Goal: Task Accomplishment & Management: Use online tool/utility

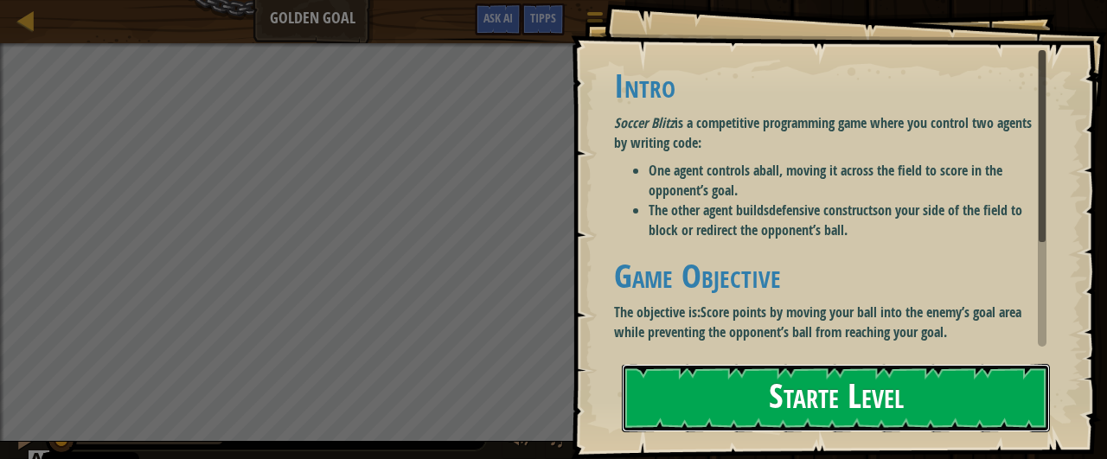
click at [734, 407] on button "Starte Level" at bounding box center [836, 398] width 428 height 68
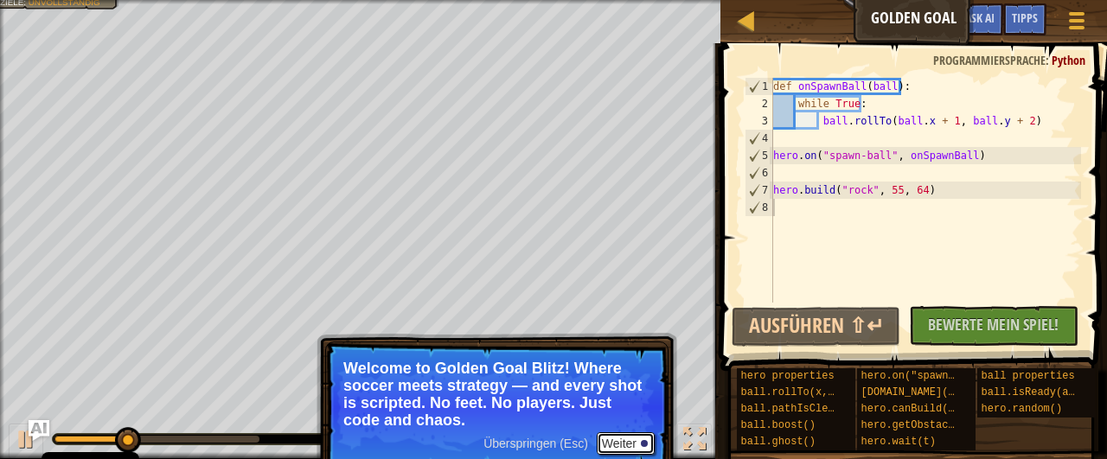
click at [636, 436] on button "Weiter" at bounding box center [626, 443] width 58 height 22
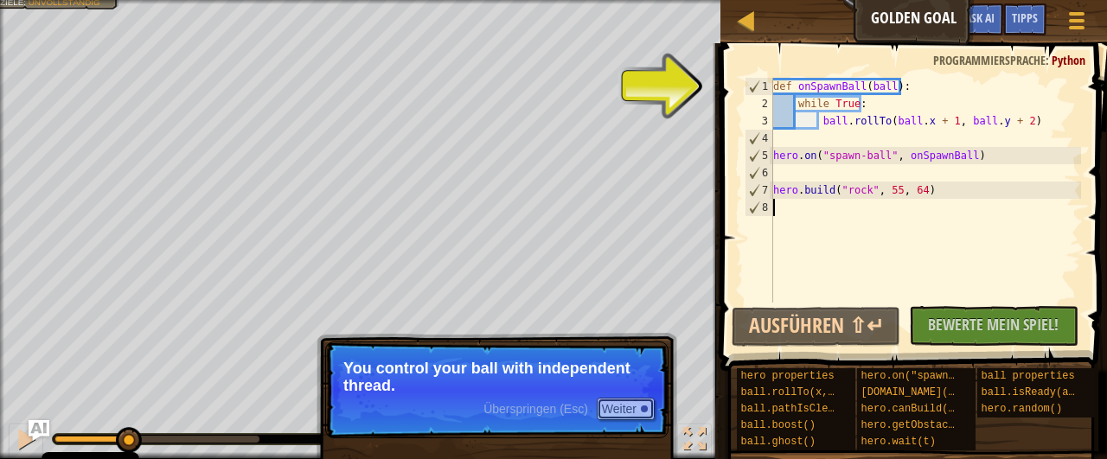
click at [623, 406] on button "Weiter" at bounding box center [626, 409] width 58 height 22
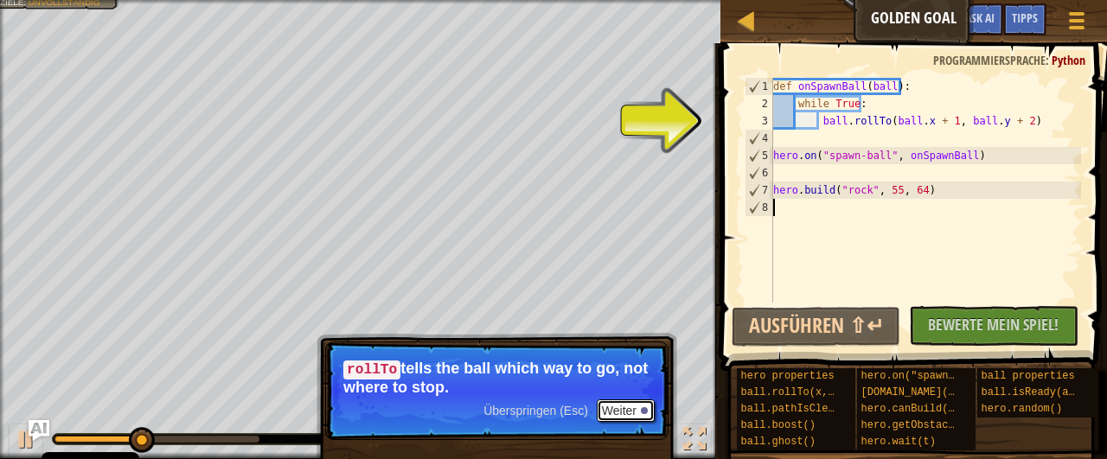
click at [629, 412] on button "Weiter" at bounding box center [626, 410] width 58 height 22
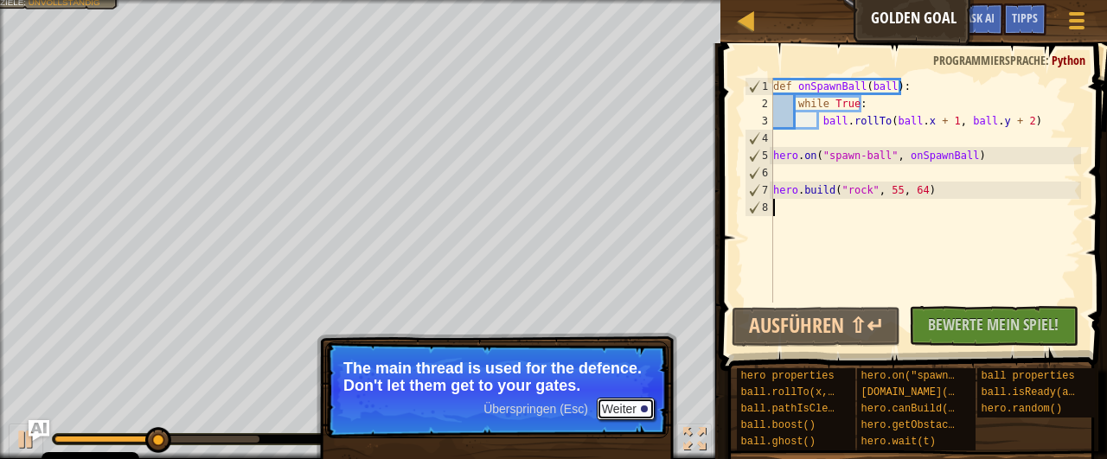
click at [630, 412] on button "Weiter" at bounding box center [626, 409] width 58 height 22
click at [619, 412] on button "Weiter" at bounding box center [626, 409] width 58 height 22
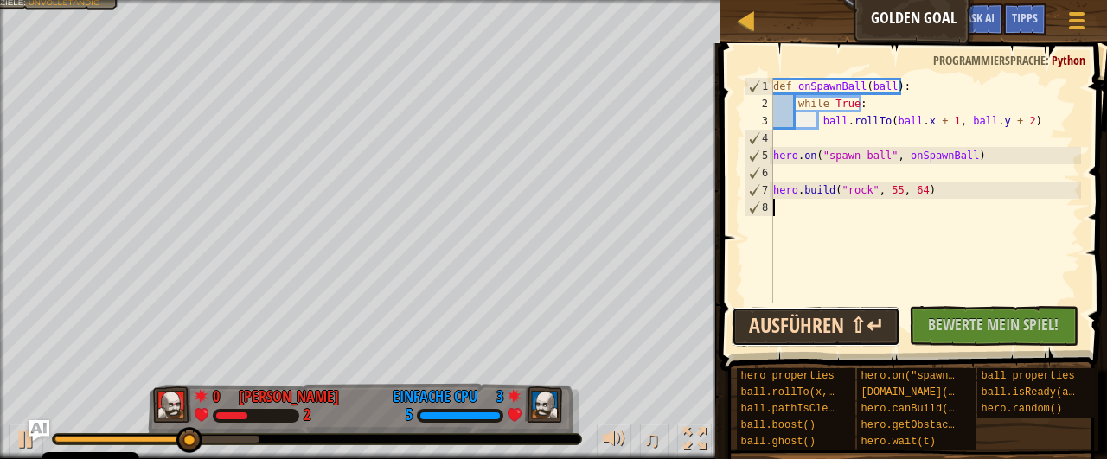
click at [779, 310] on button "Ausführen ⇧↵" at bounding box center [815, 327] width 169 height 40
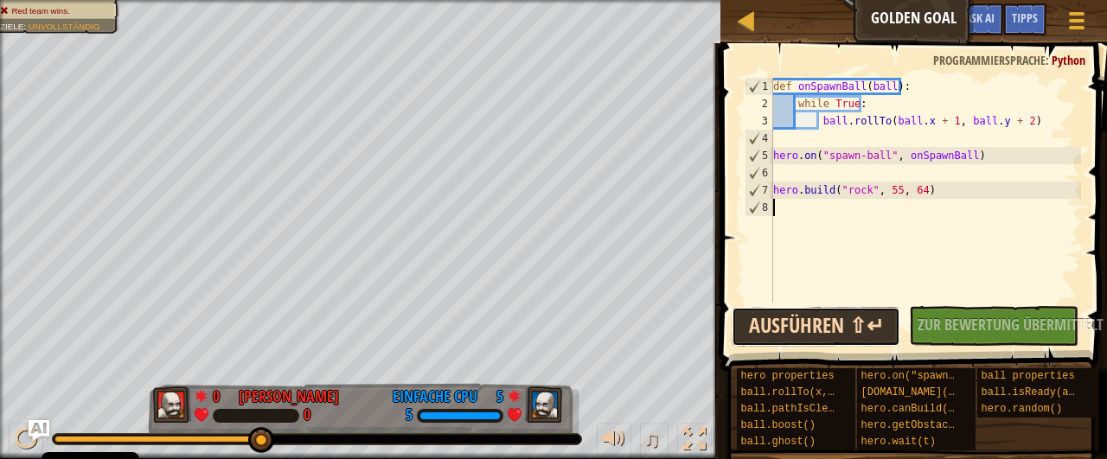
click at [808, 323] on button "Ausführen ⇧↵" at bounding box center [815, 327] width 169 height 40
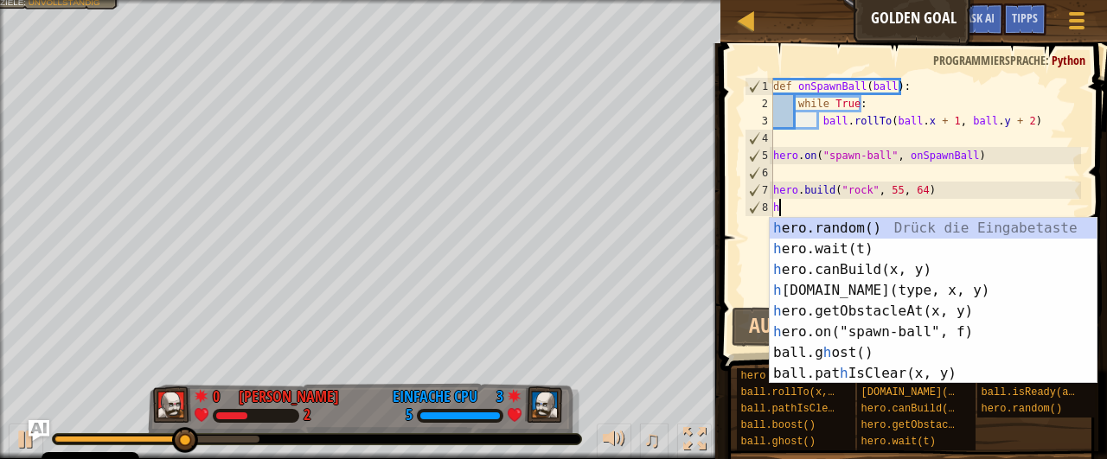
scroll to position [8, 0]
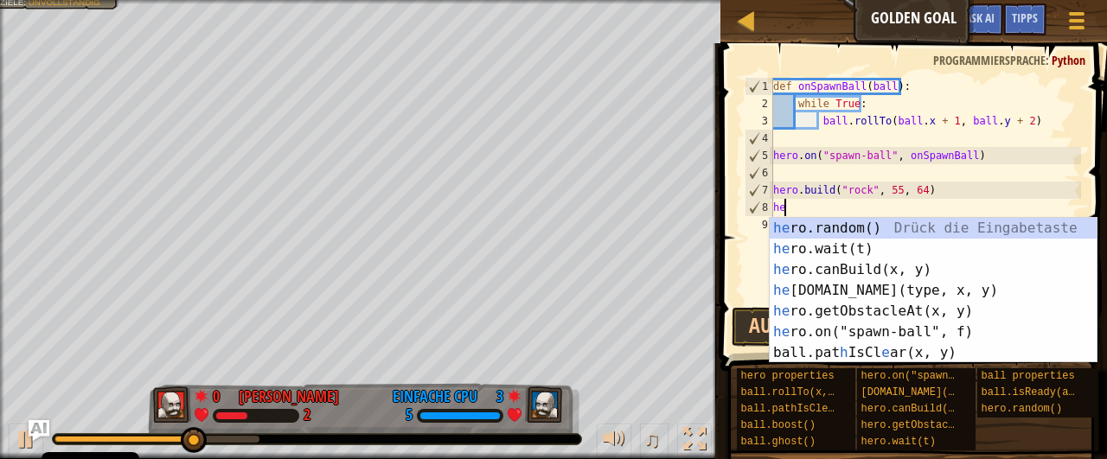
type textarea "he"
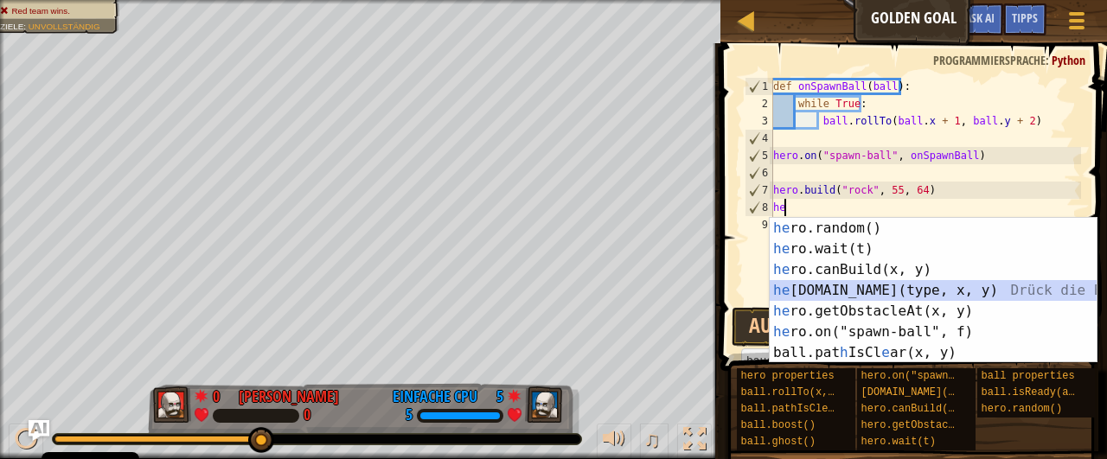
click at [862, 286] on div "he ro.random() Drück die Eingabetaste he ro.wait(t) Drück die Eingabetaste he r…" at bounding box center [934, 311] width 328 height 187
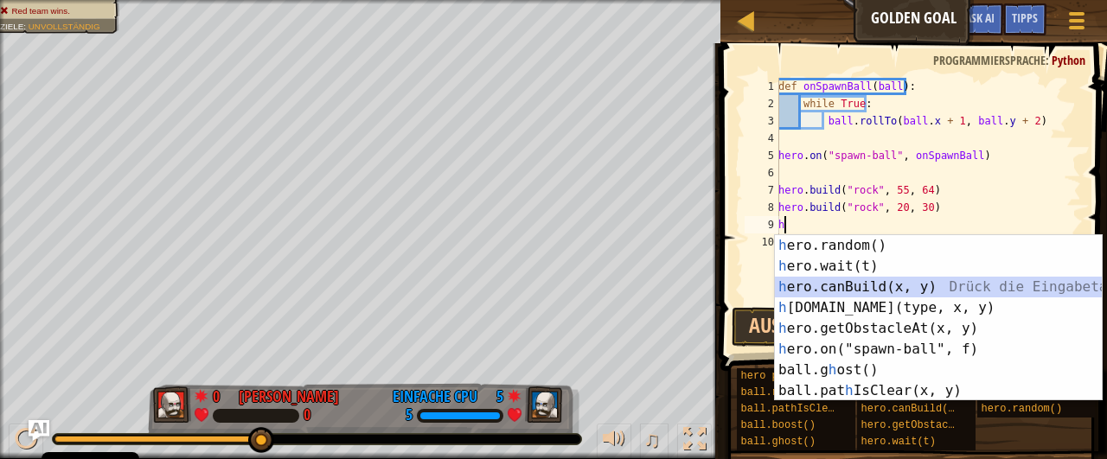
click at [815, 293] on div "h ero.random() Drück die Eingabetaste h ero.wait(t) Drück die Eingabetaste h er…" at bounding box center [939, 339] width 328 height 208
type textarea "hero.canBuild(35, 65)"
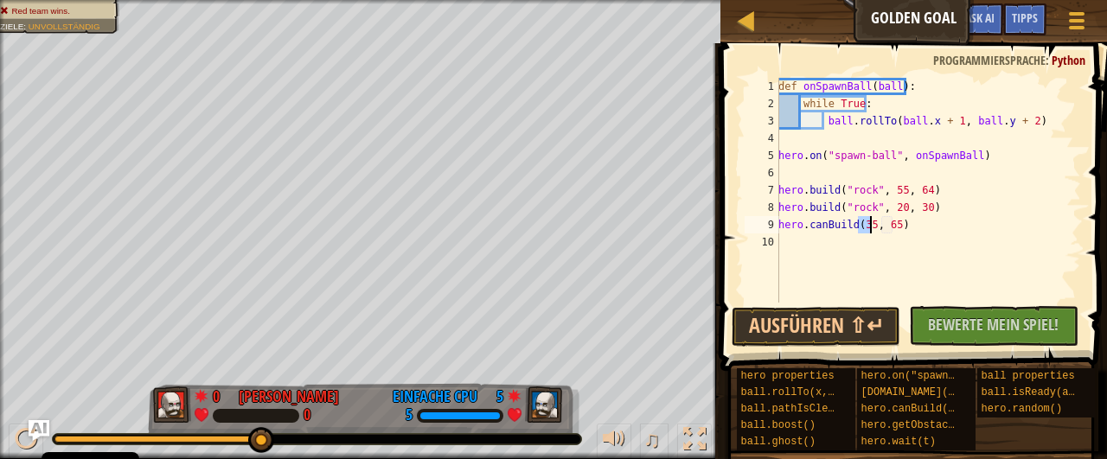
click at [791, 255] on div "def onSpawnBall ( ball ) : while True : ball . rollTo ( ball . x + 1 , ball . y…" at bounding box center [928, 207] width 306 height 259
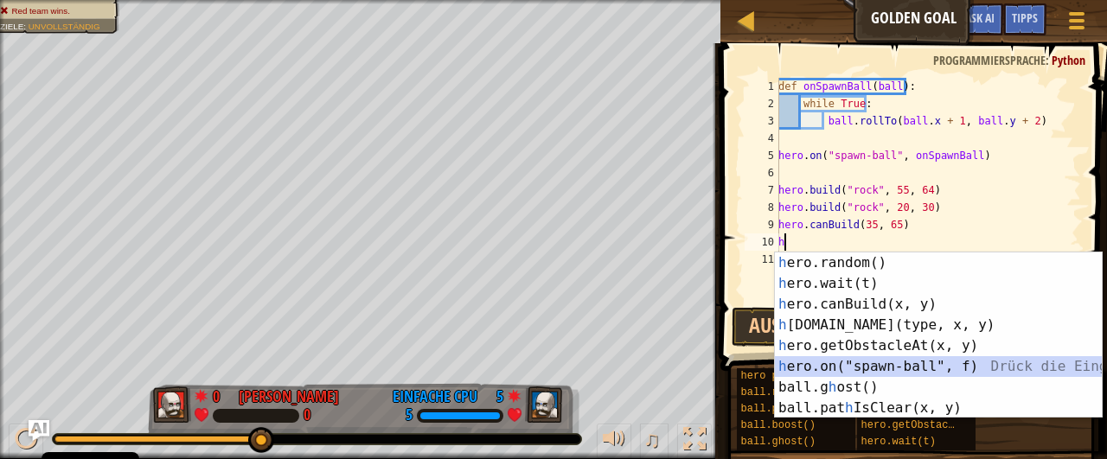
click at [805, 364] on div "h ero.random() Drück die Eingabetaste h ero.wait(t) Drück die Eingabetaste h er…" at bounding box center [939, 356] width 328 height 208
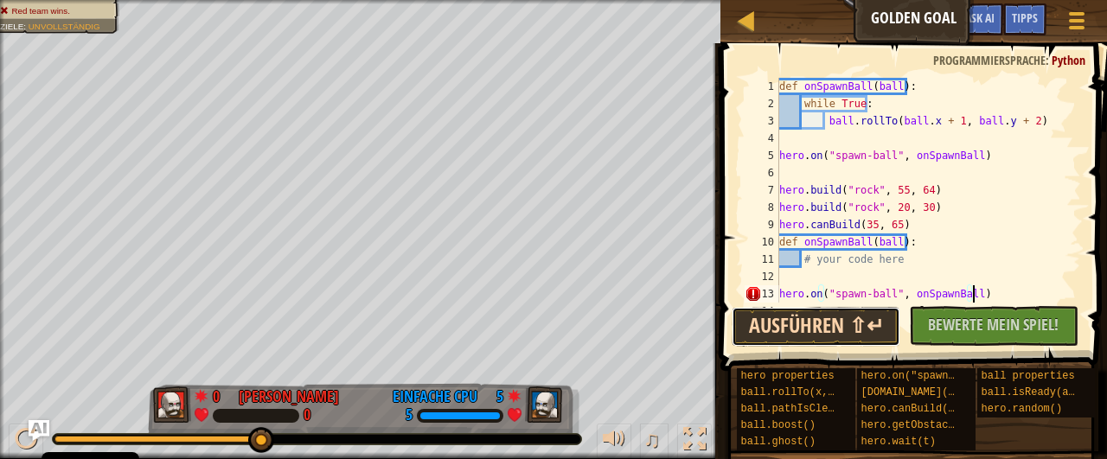
click at [824, 335] on button "Ausführen ⇧↵" at bounding box center [815, 327] width 169 height 40
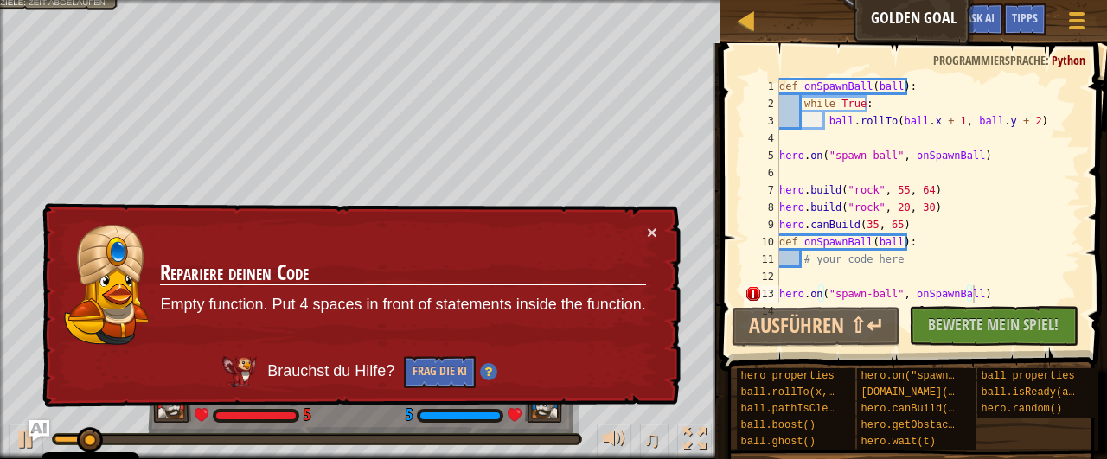
click at [659, 227] on div "× Repariere deinen Code Empty function. Put 4 spaces in front of statements ins…" at bounding box center [360, 305] width 642 height 205
click at [655, 229] on button "×" at bounding box center [652, 232] width 10 height 18
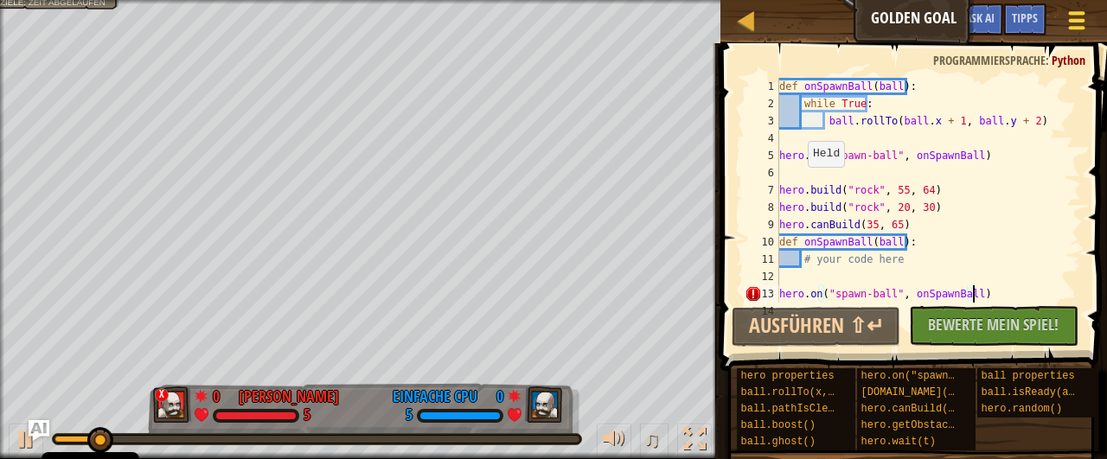
click at [1079, 24] on div at bounding box center [1075, 20] width 23 height 25
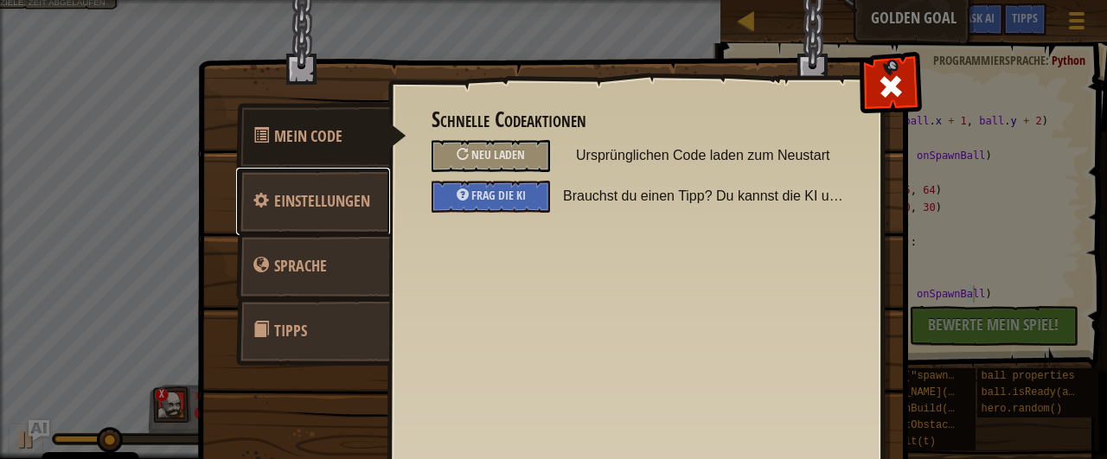
click at [324, 198] on span "Einstellungen" at bounding box center [322, 201] width 96 height 22
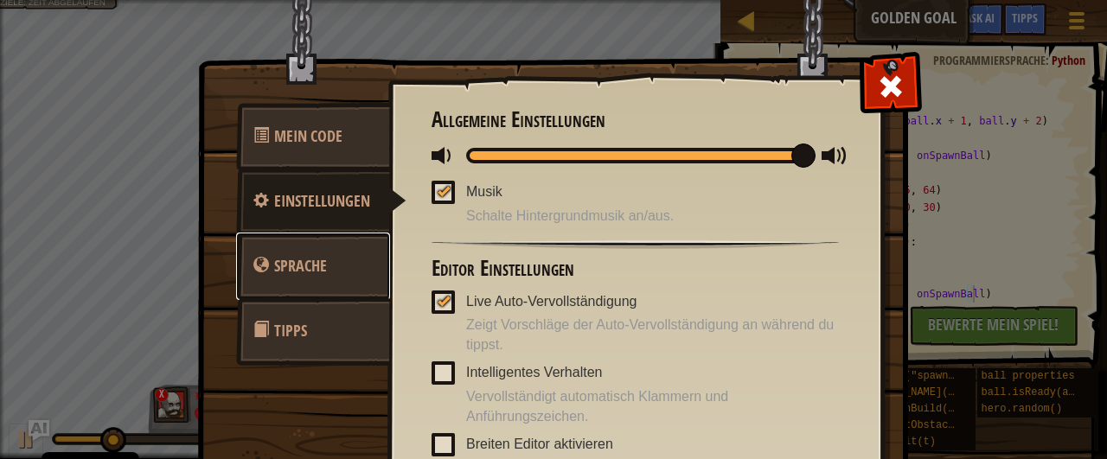
click at [331, 264] on link "Sprache" at bounding box center [313, 266] width 154 height 67
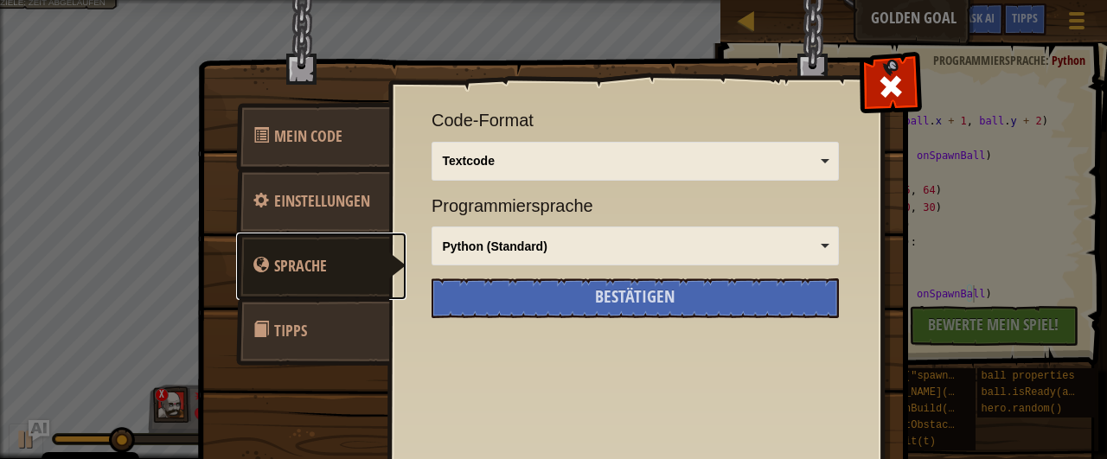
click at [649, 245] on div "Python (Standard)" at bounding box center [630, 246] width 375 height 17
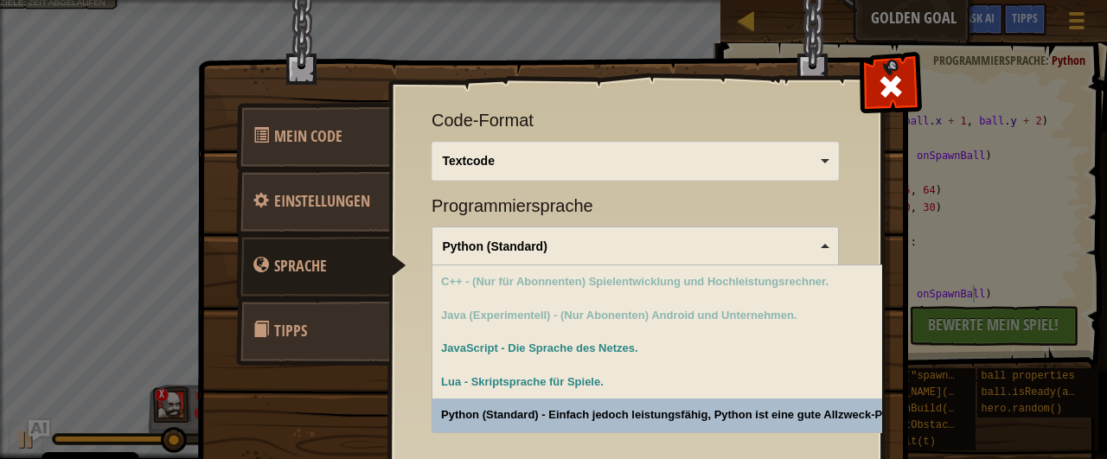
click at [634, 414] on div "Schnelle Codeaktionen Neu laden Ursprünglichen Code laden zum Neustart Frag die…" at bounding box center [635, 275] width 494 height 428
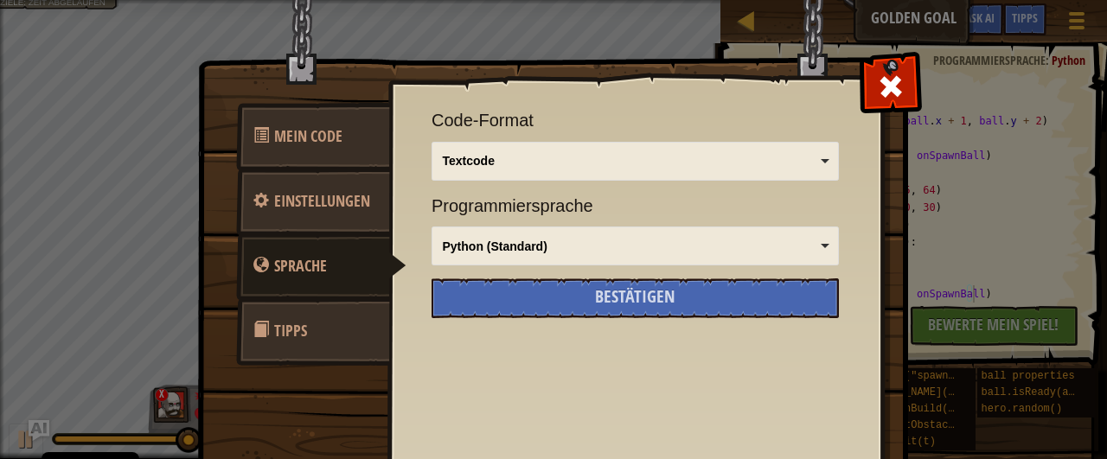
click at [630, 172] on div "Textcode" at bounding box center [635, 161] width 393 height 24
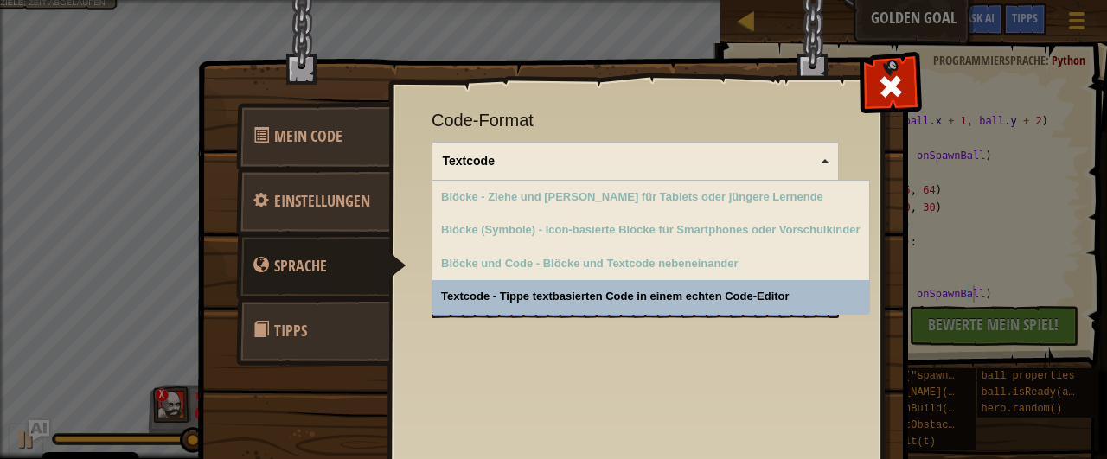
click at [640, 363] on div "Schnelle Codeaktionen Neu laden Ursprünglichen Code laden zum Neustart Frag die…" at bounding box center [635, 275] width 494 height 428
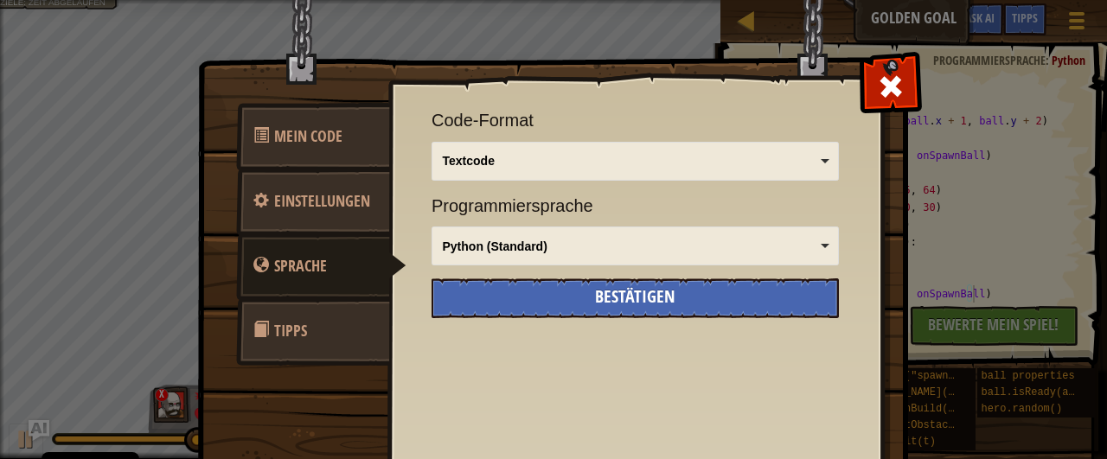
click at [611, 292] on span "Bestätigen" at bounding box center [635, 295] width 80 height 23
click at [889, 84] on span at bounding box center [891, 87] width 28 height 28
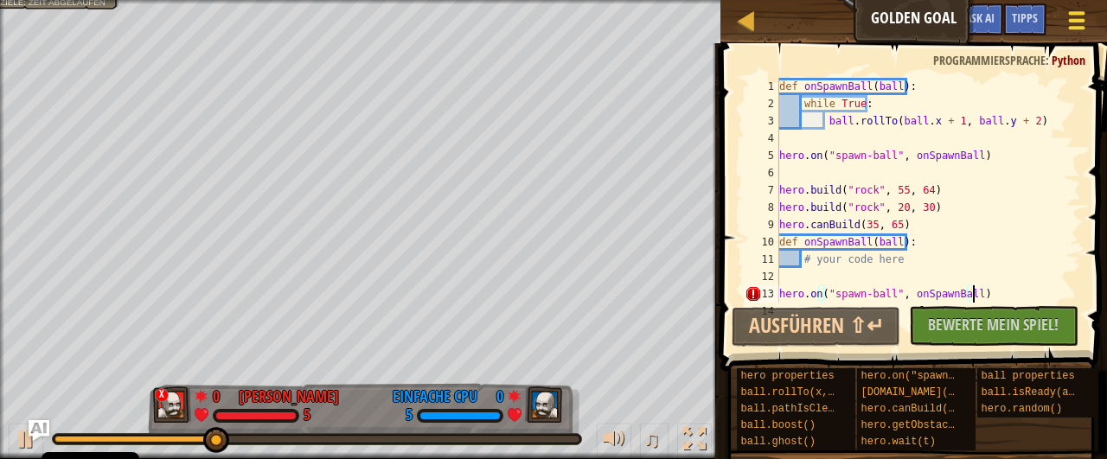
click at [1080, 13] on span at bounding box center [1077, 12] width 16 height 3
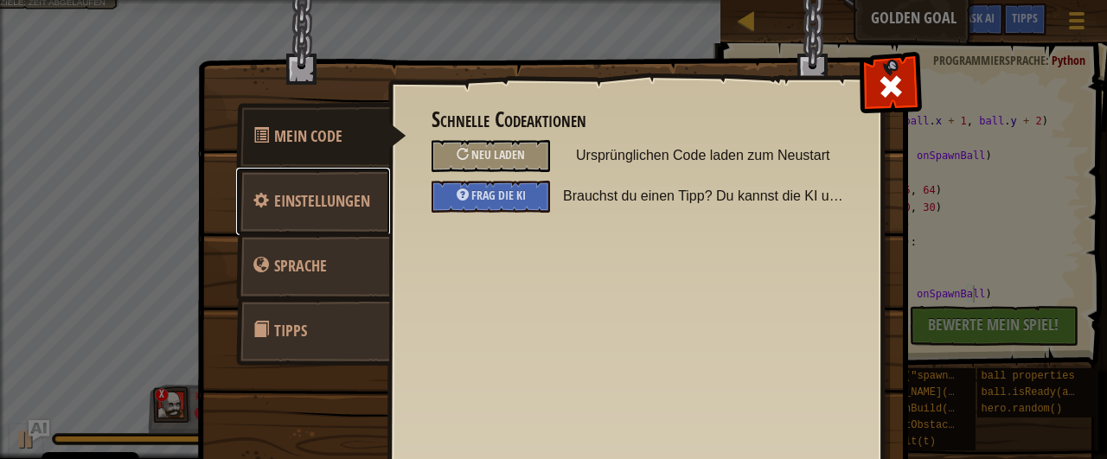
click at [312, 220] on link "Einstellungen" at bounding box center [313, 201] width 154 height 67
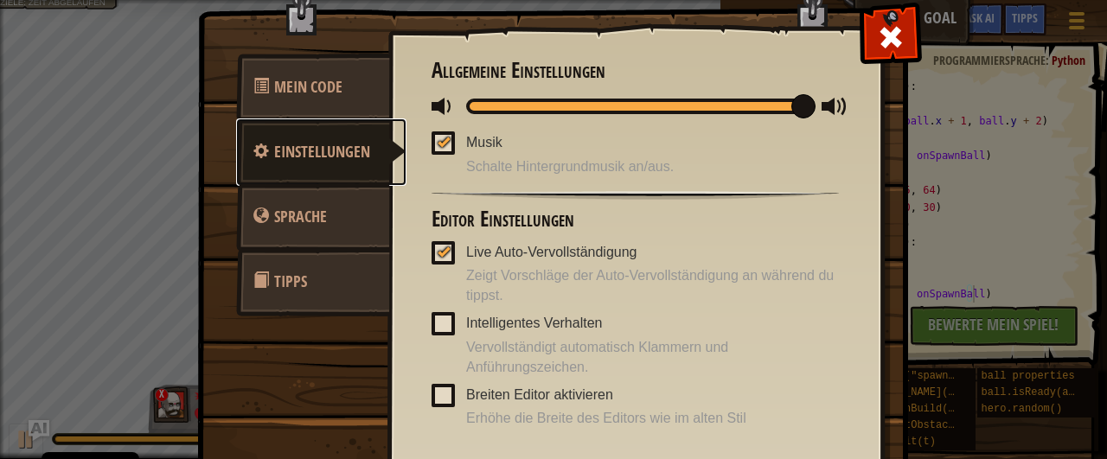
scroll to position [15, 0]
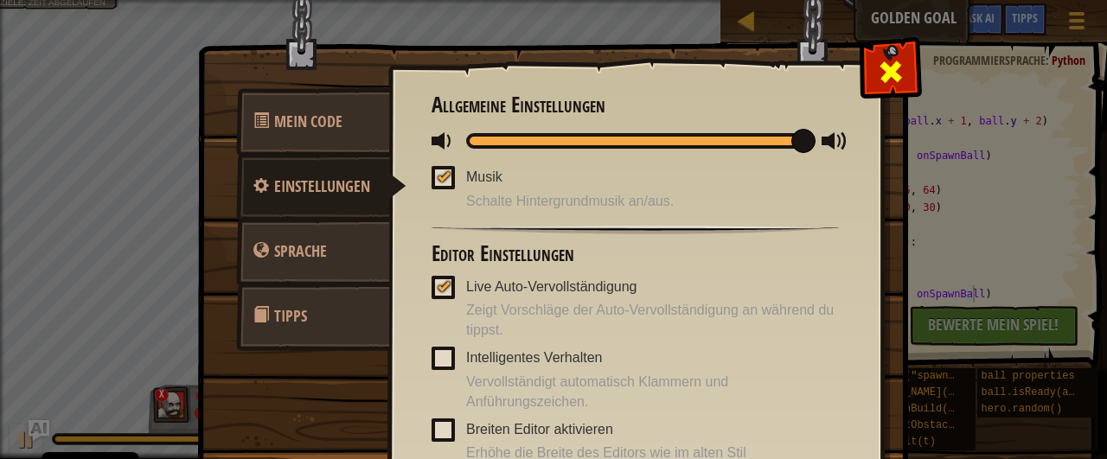
click at [881, 68] on span at bounding box center [891, 72] width 28 height 28
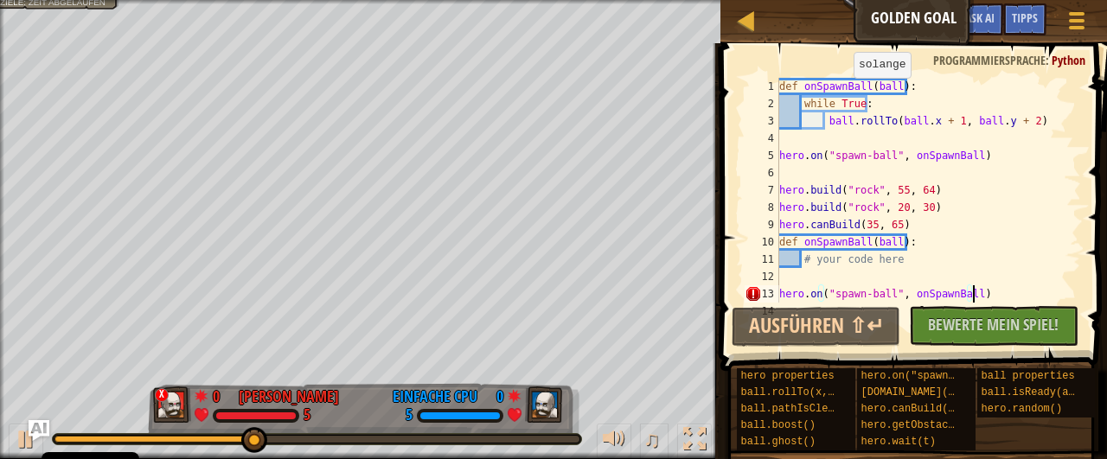
click at [822, 302] on div "def onSpawnBall ( ball ) : while True : ball . rollTo ( ball . x + 1 , ball . y…" at bounding box center [928, 207] width 305 height 259
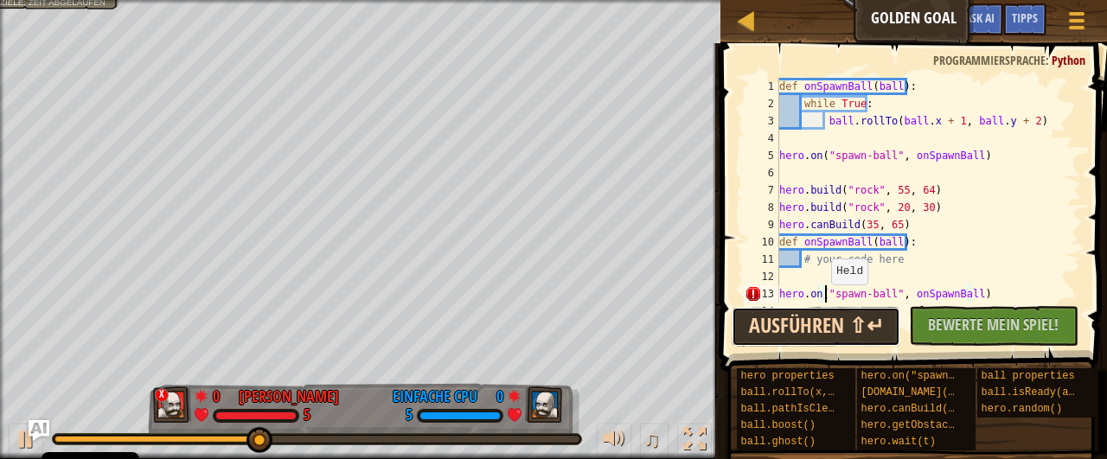
click at [831, 321] on button "Ausführen ⇧↵" at bounding box center [815, 327] width 169 height 40
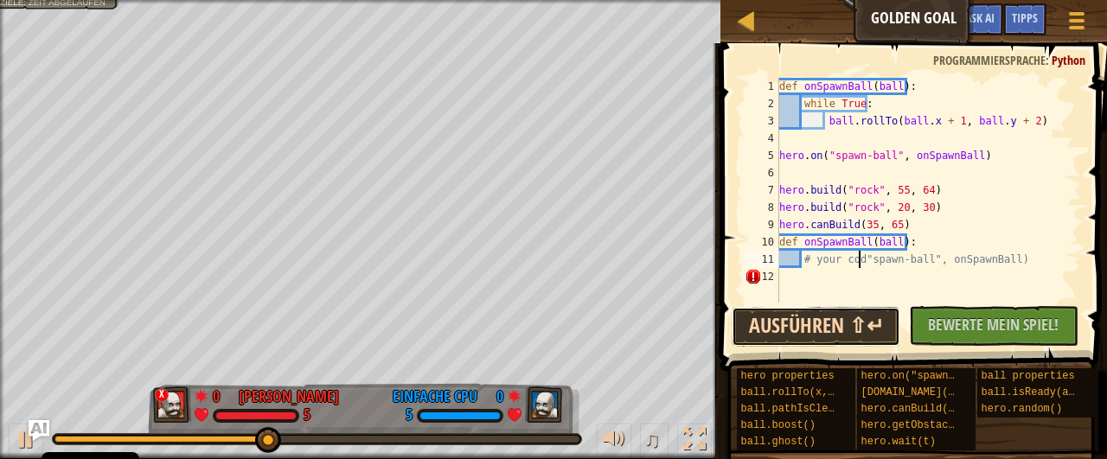
click at [821, 329] on button "Ausführen ⇧↵" at bounding box center [815, 327] width 169 height 40
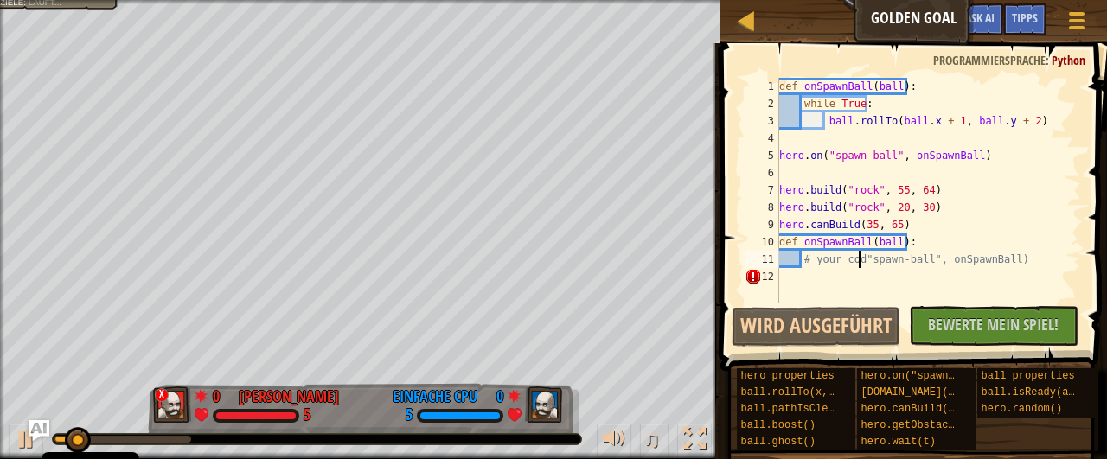
click at [1011, 262] on div "def onSpawnBall ( ball ) : while True : ball . rollTo ( ball . x + 1 , ball . y…" at bounding box center [928, 207] width 305 height 259
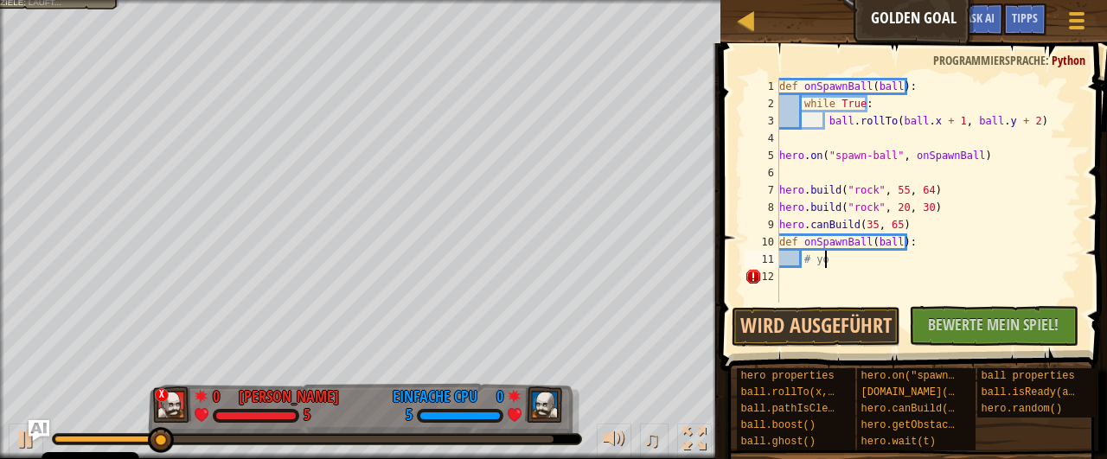
type textarea "#"
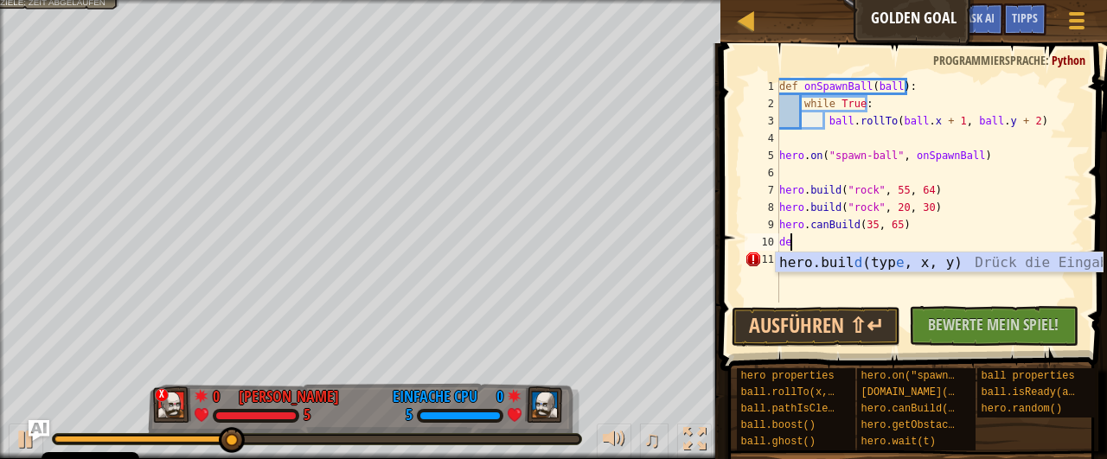
type textarea "d"
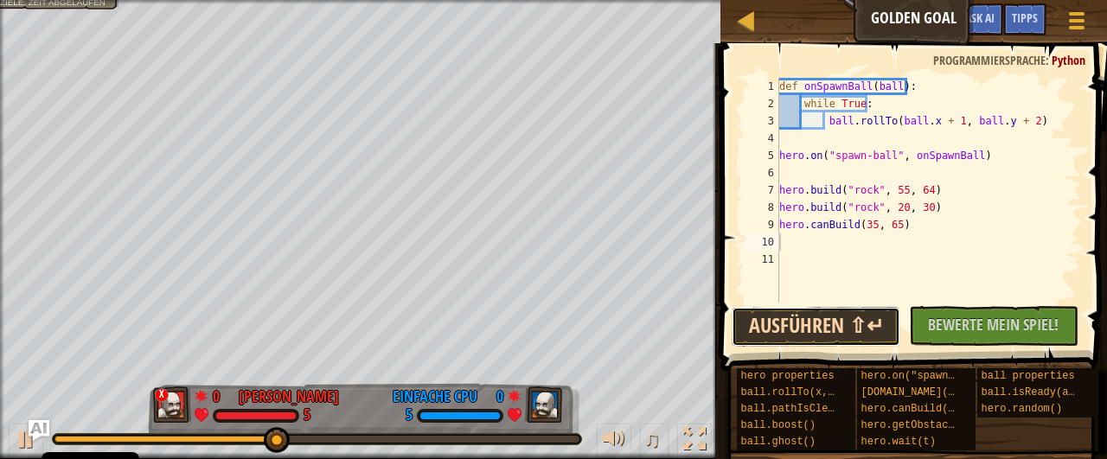
click at [814, 323] on button "Ausführen ⇧↵" at bounding box center [815, 327] width 169 height 40
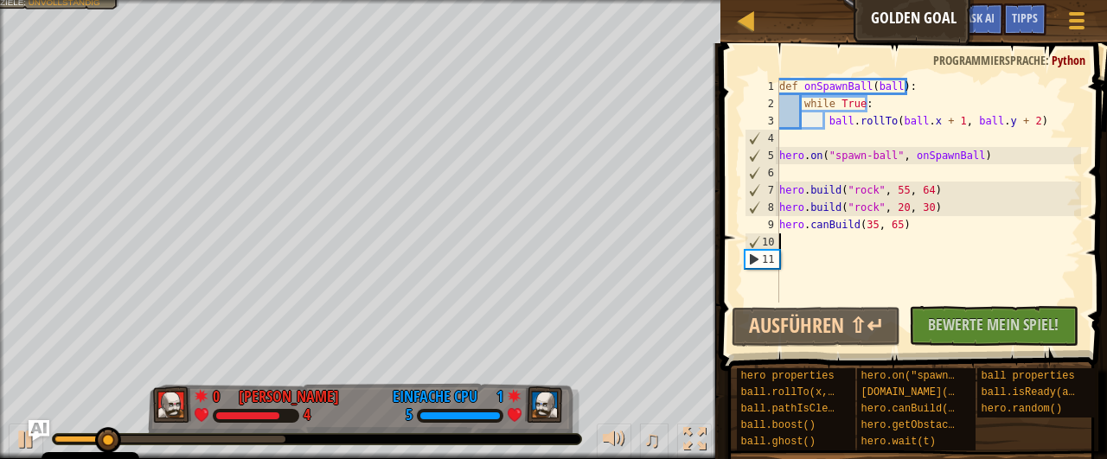
type textarea "h"
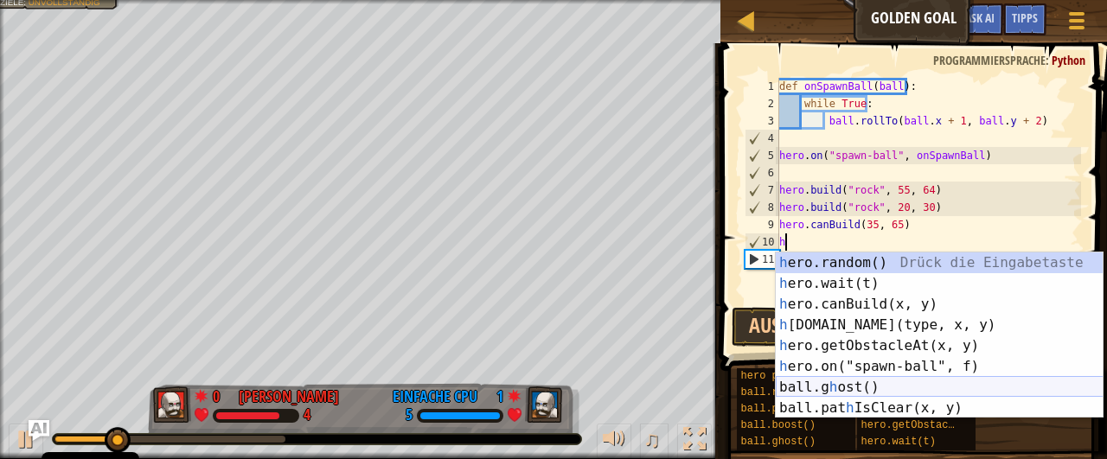
click at [834, 385] on div "h ero.random() Drück die Eingabetaste h ero.wait(t) Drück die Eingabetaste h er…" at bounding box center [940, 356] width 328 height 208
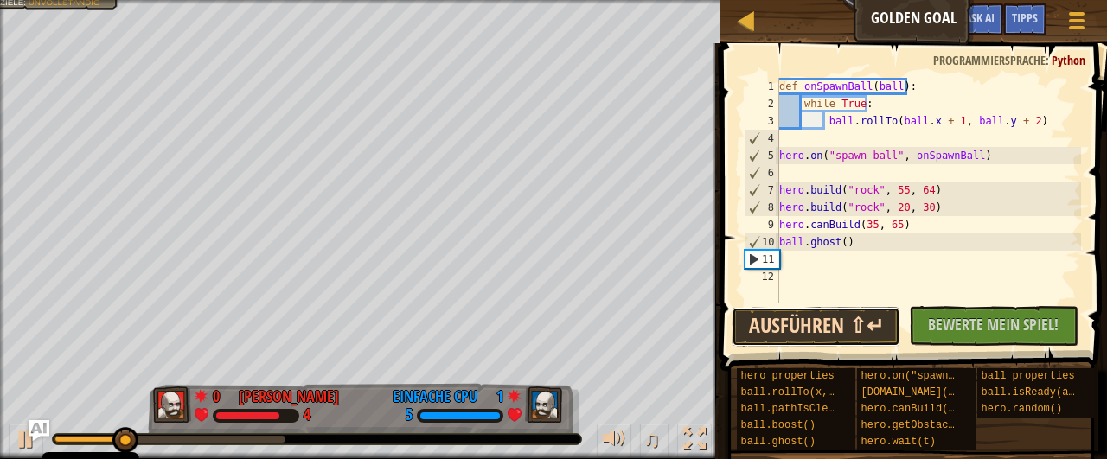
click at [845, 319] on button "Ausführen ⇧↵" at bounding box center [815, 327] width 169 height 40
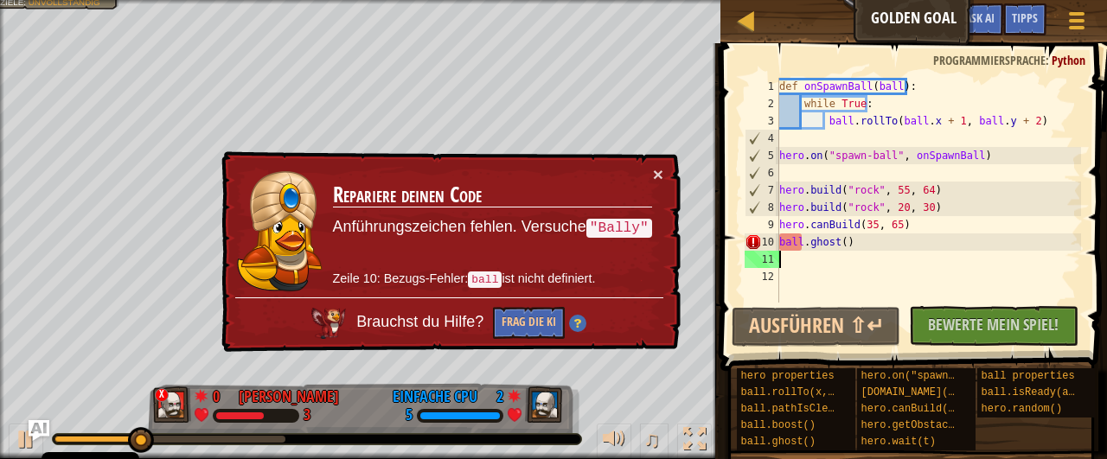
click at [859, 243] on div "def onSpawnBall ( ball ) : while True : ball . rollTo ( ball . x + 1 , ball . y…" at bounding box center [928, 207] width 305 height 259
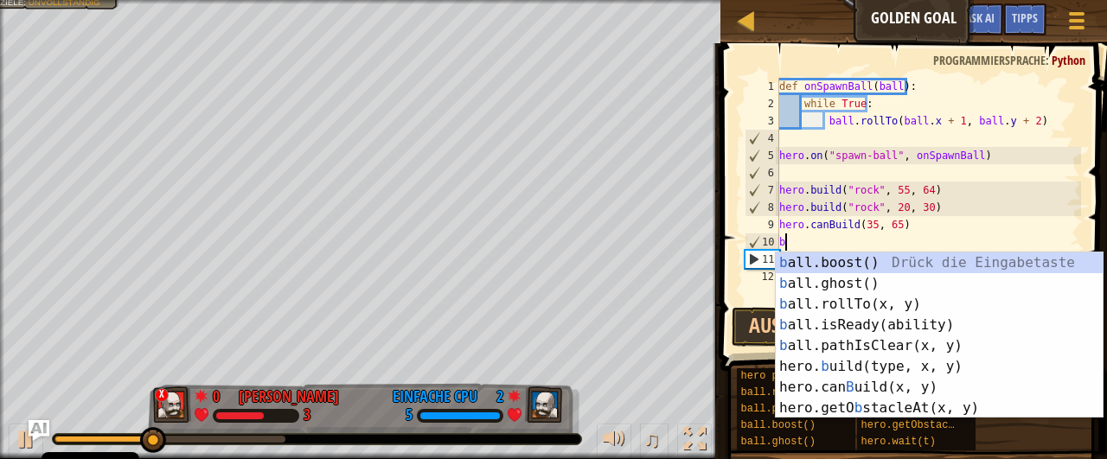
type textarea "b"
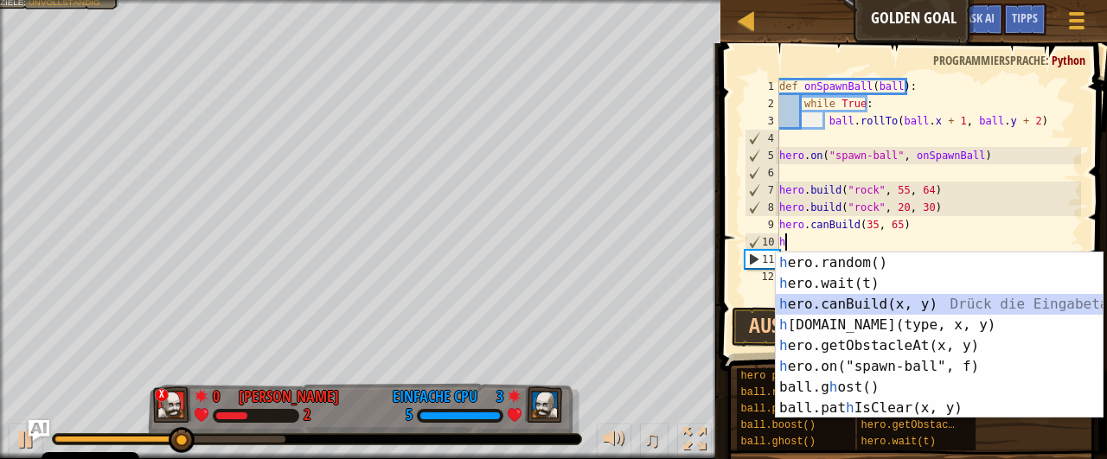
click at [864, 298] on div "h ero.random() Drück die Eingabetaste h ero.wait(t) Drück die Eingabetaste h er…" at bounding box center [940, 356] width 328 height 208
type textarea "hero.canBuild(35, 65)"
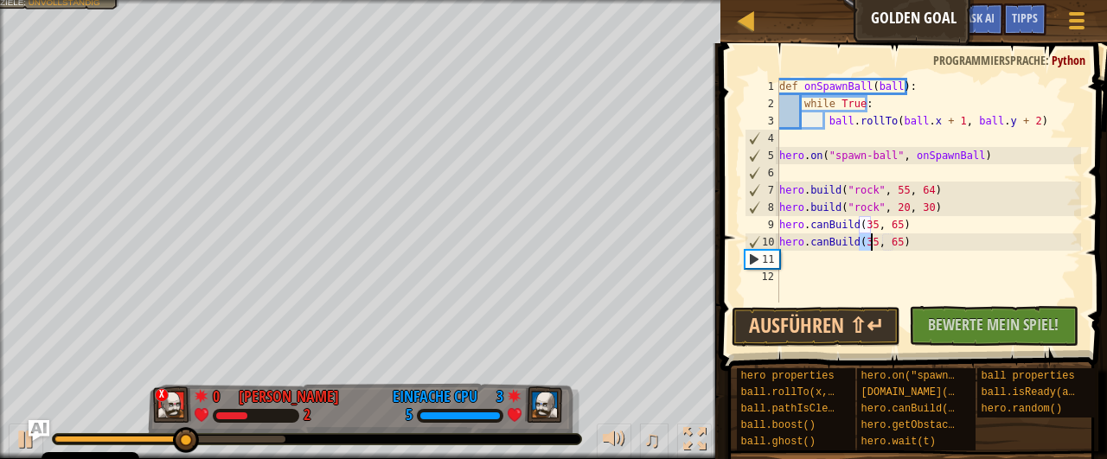
click at [864, 298] on div "def onSpawnBall ( ball ) : while True : ball . rollTo ( ball . x + 1 , ball . y…" at bounding box center [928, 207] width 305 height 259
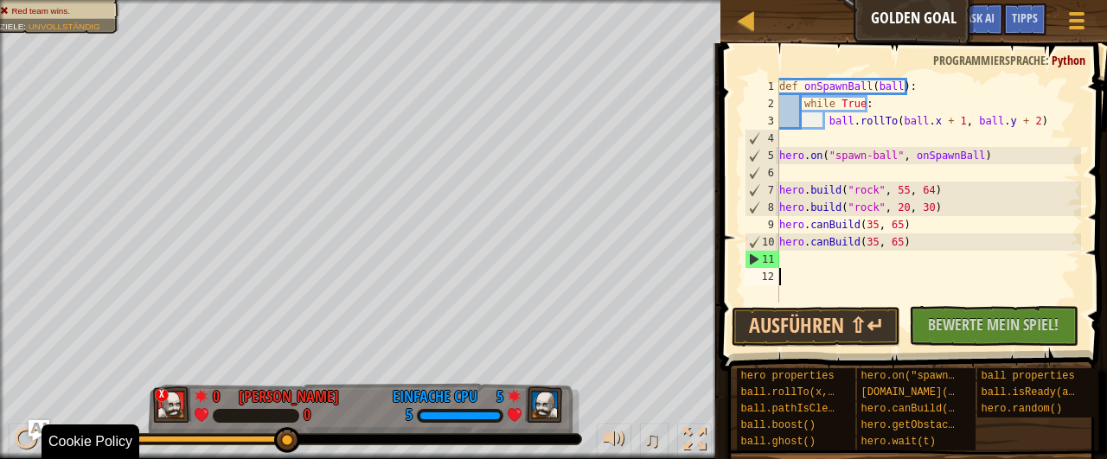
drag, startPoint x: 290, startPoint y: 439, endPoint x: 533, endPoint y: 458, distance: 244.6
click at [533, 458] on div "♫" at bounding box center [360, 435] width 720 height 52
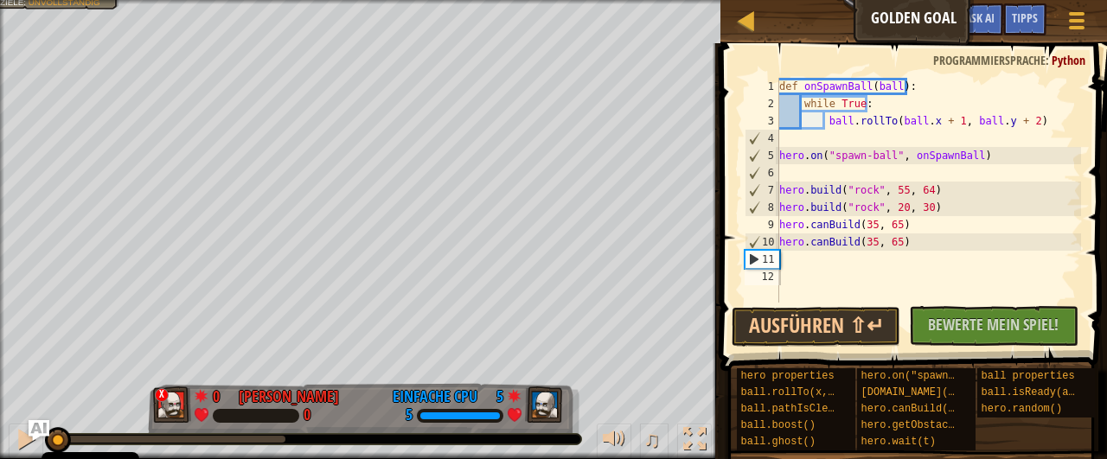
drag, startPoint x: 281, startPoint y: 434, endPoint x: 539, endPoint y: 426, distance: 257.8
click at [539, 426] on div "♫" at bounding box center [360, 435] width 720 height 52
